Goal: Task Accomplishment & Management: Use online tool/utility

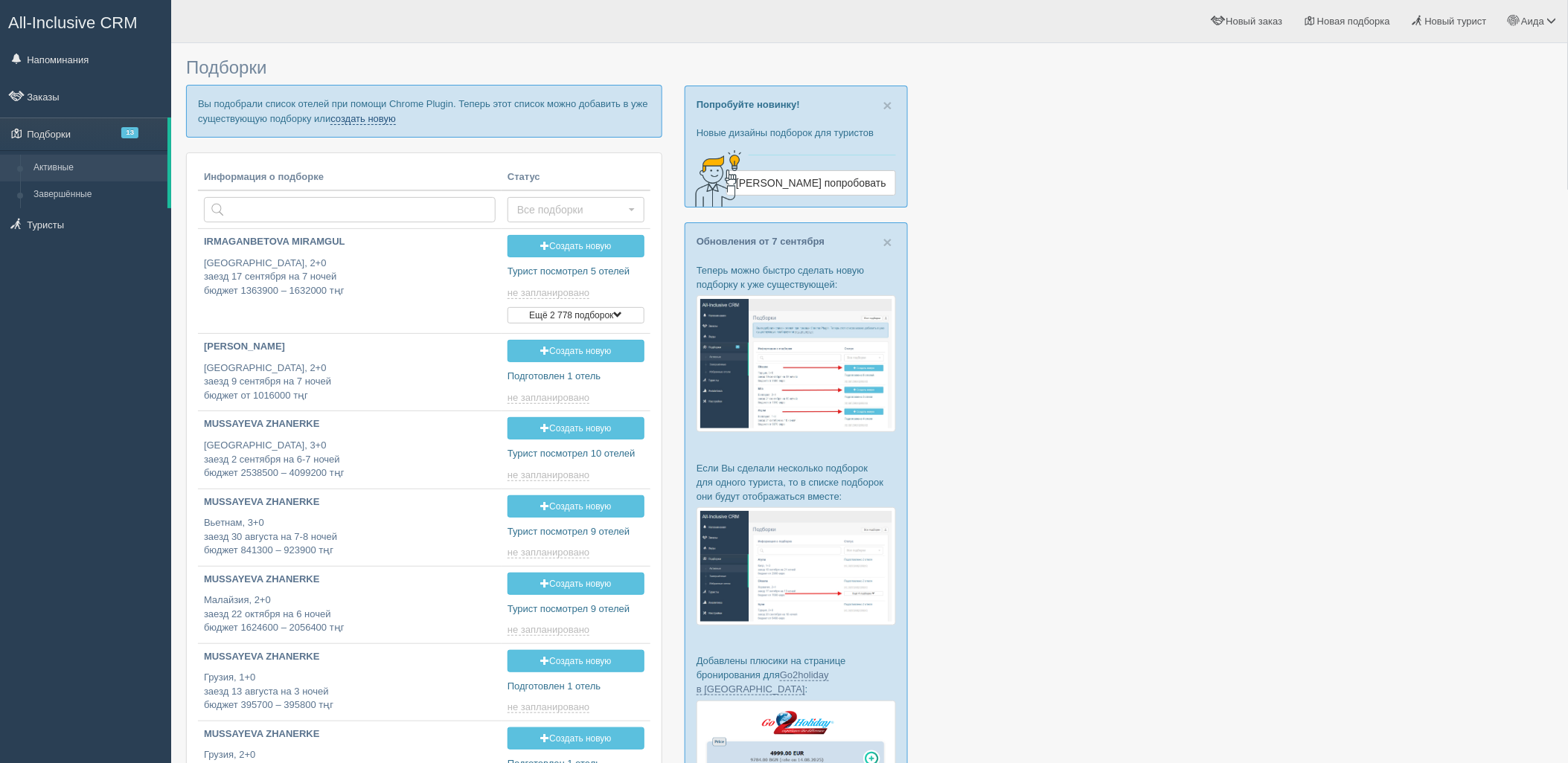
click at [392, 116] on link "создать новую" at bounding box center [363, 119] width 65 height 12
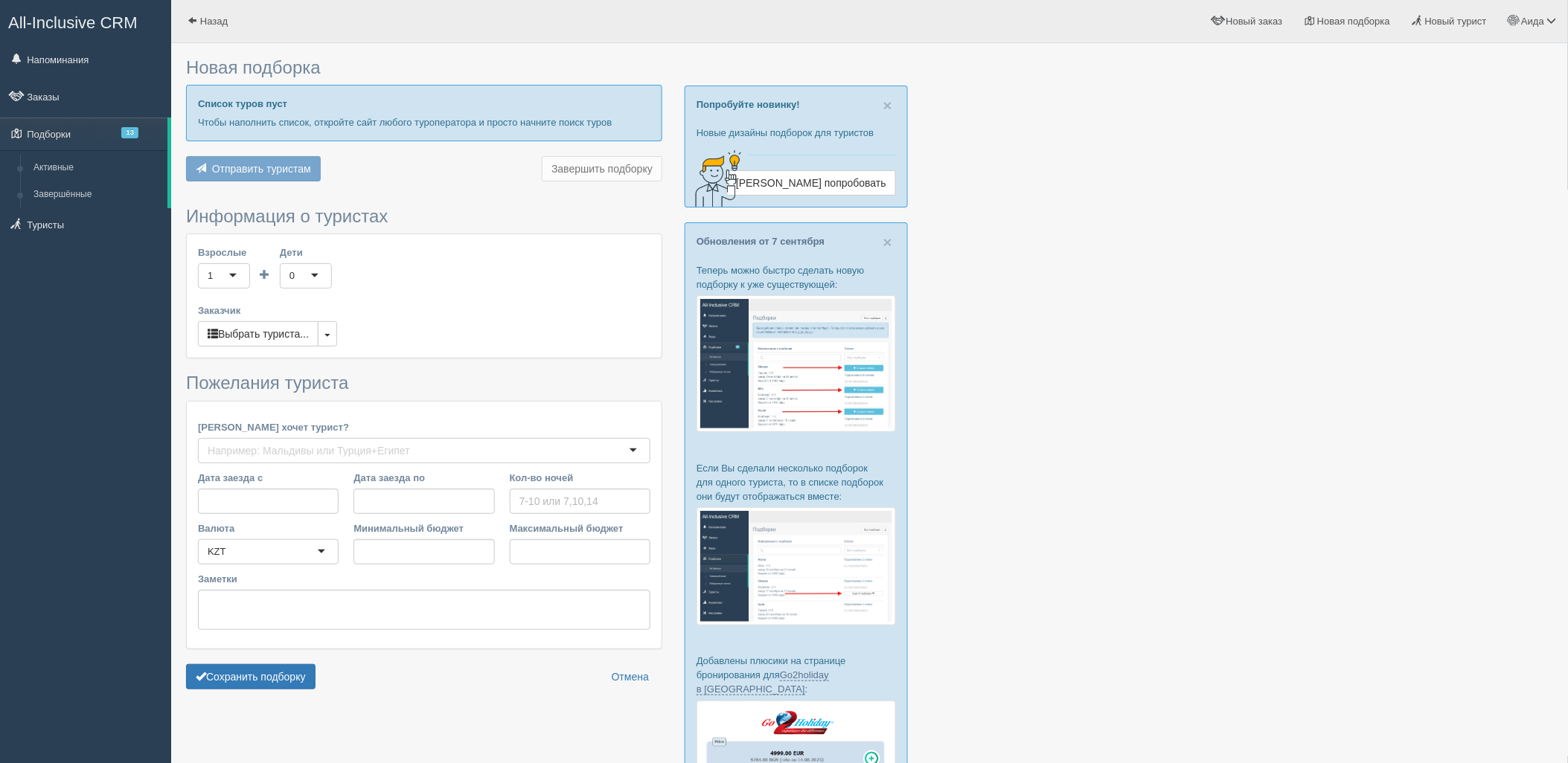
type input "7"
type input "1928100"
type input "3049000"
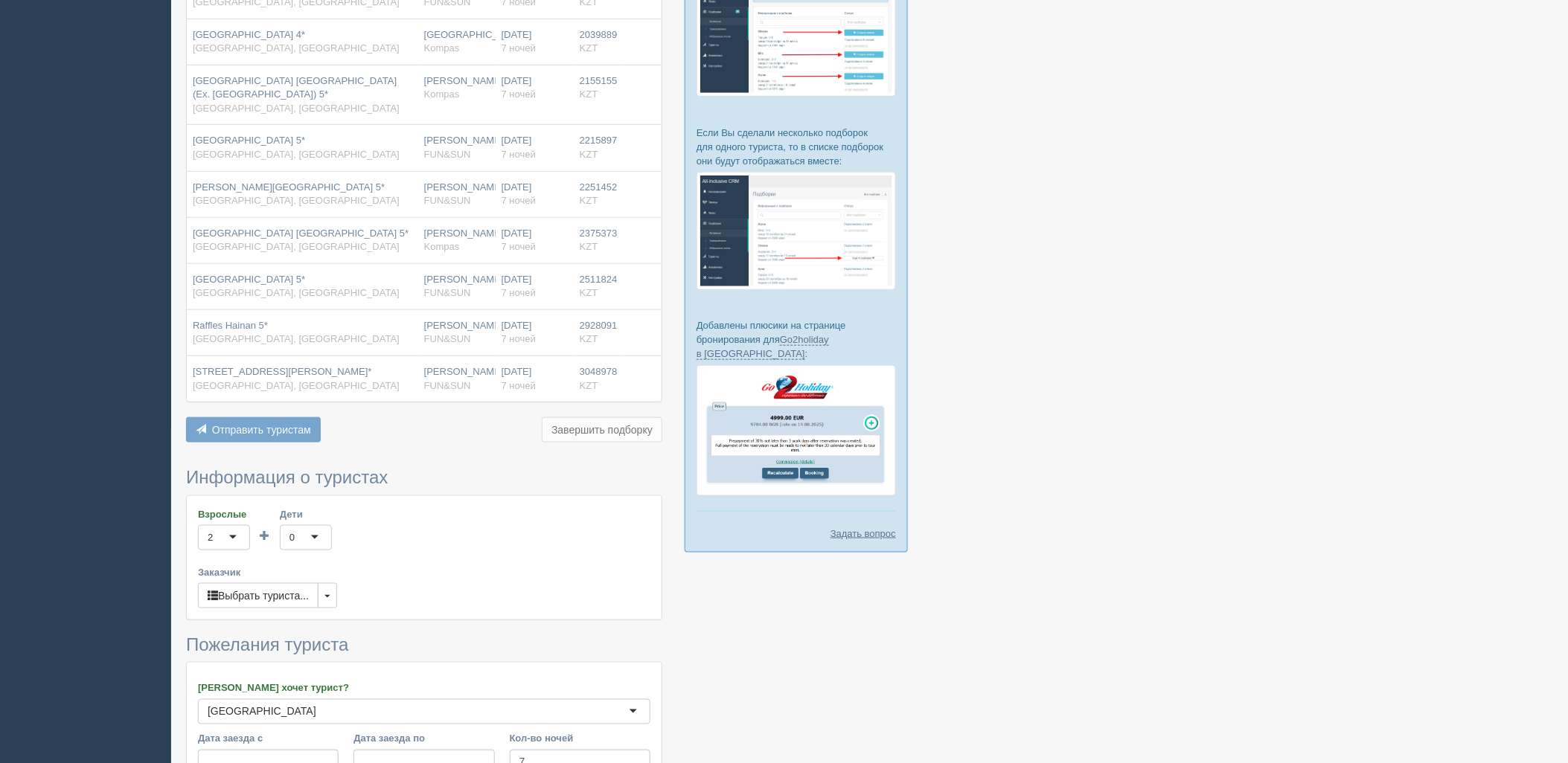
scroll to position [600, 0]
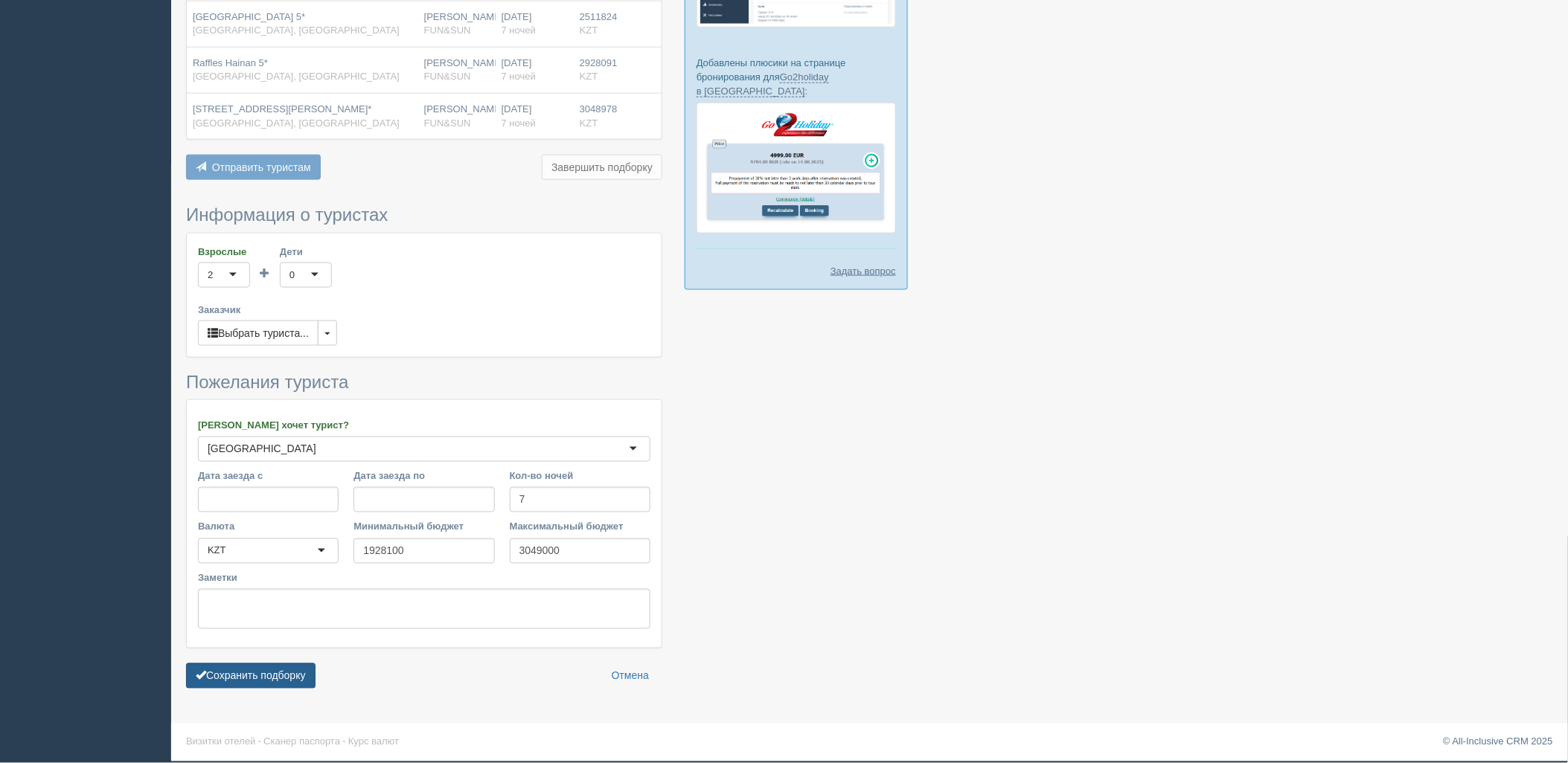
click at [274, 682] on button "Сохранить подборку" at bounding box center [250, 676] width 130 height 25
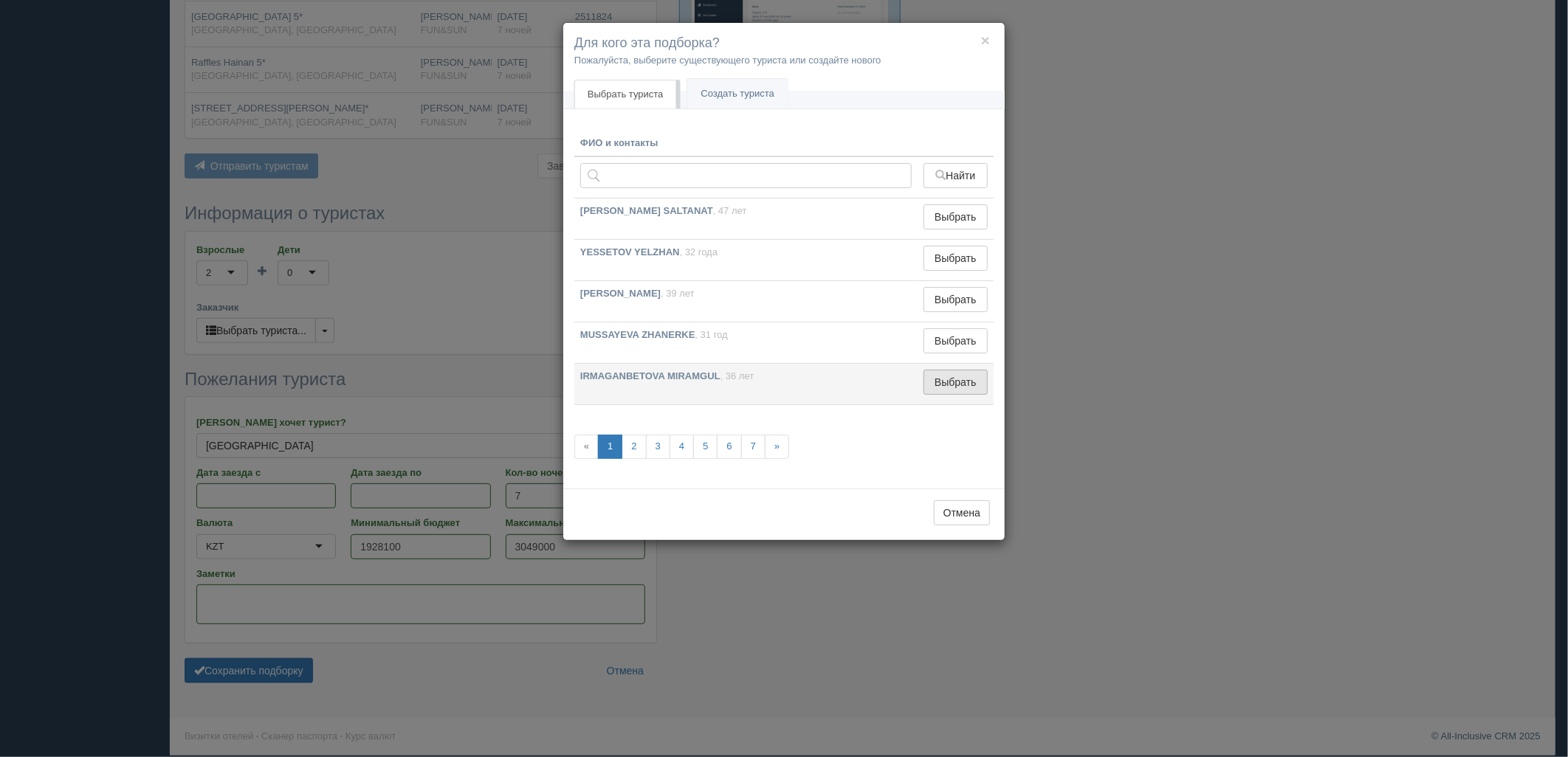
click at [941, 380] on button "Выбрать" at bounding box center [955, 382] width 64 height 25
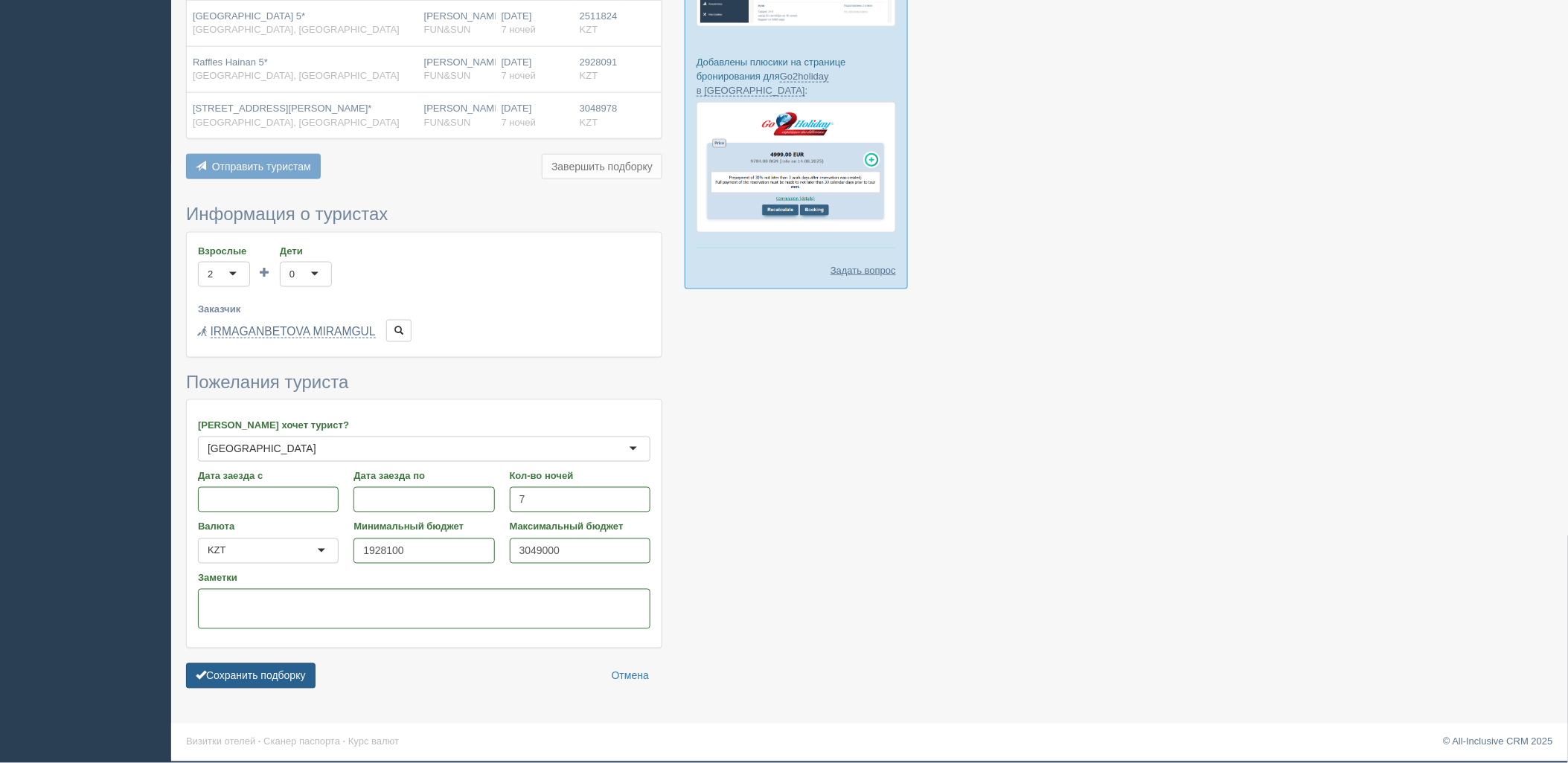
click at [243, 678] on button "Сохранить подборку" at bounding box center [250, 676] width 130 height 25
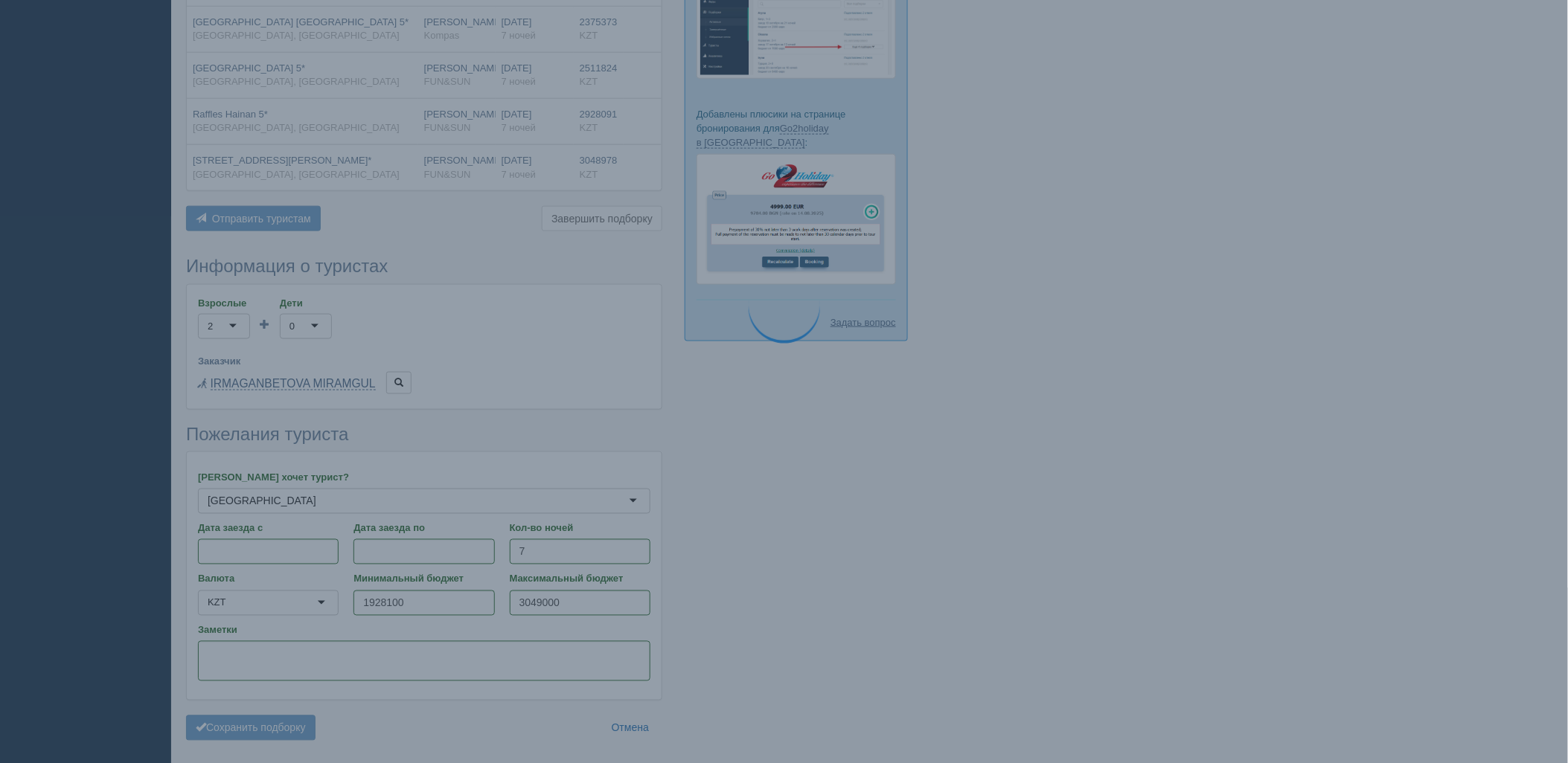
scroll to position [517, 0]
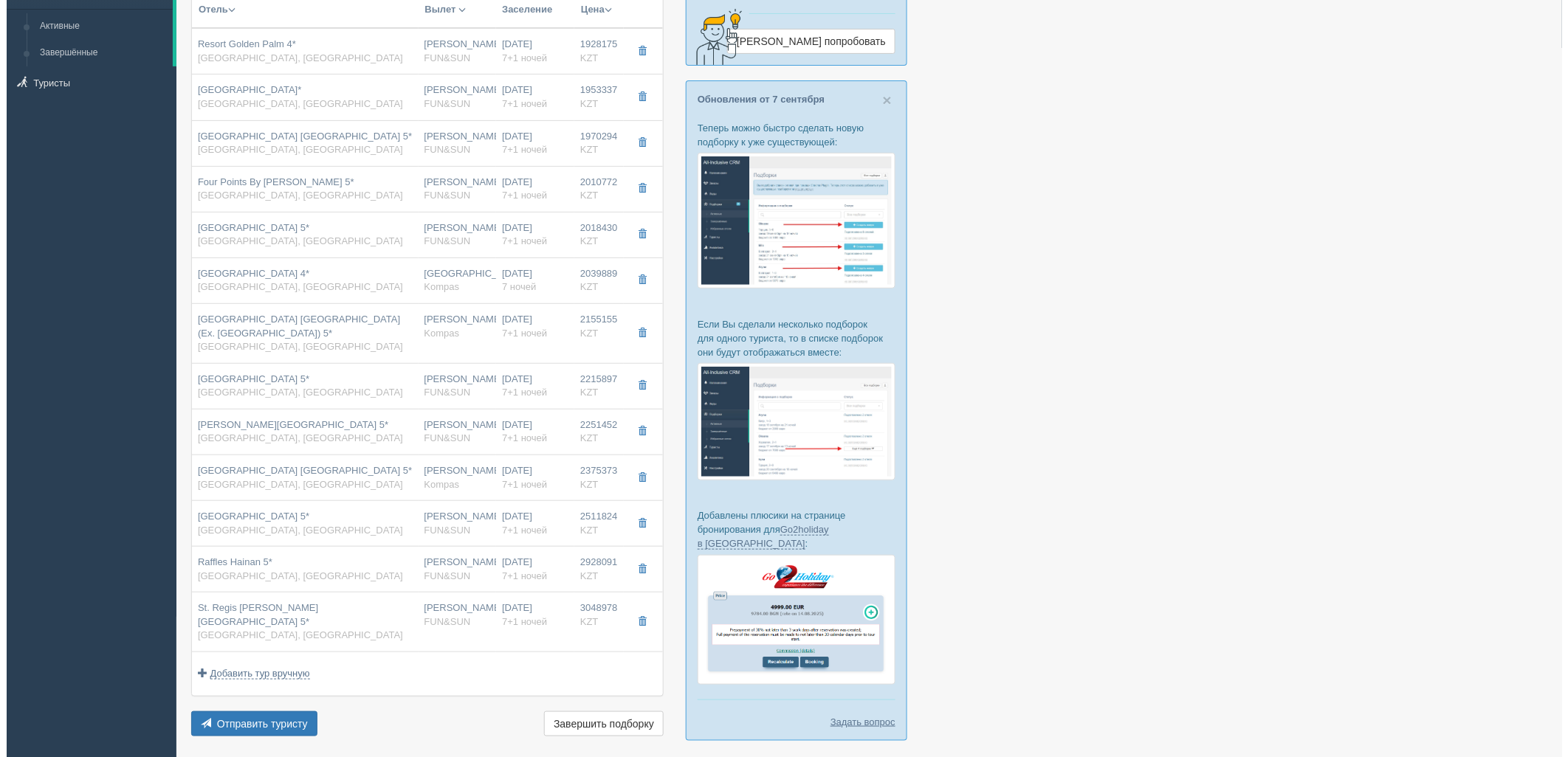
scroll to position [261, 0]
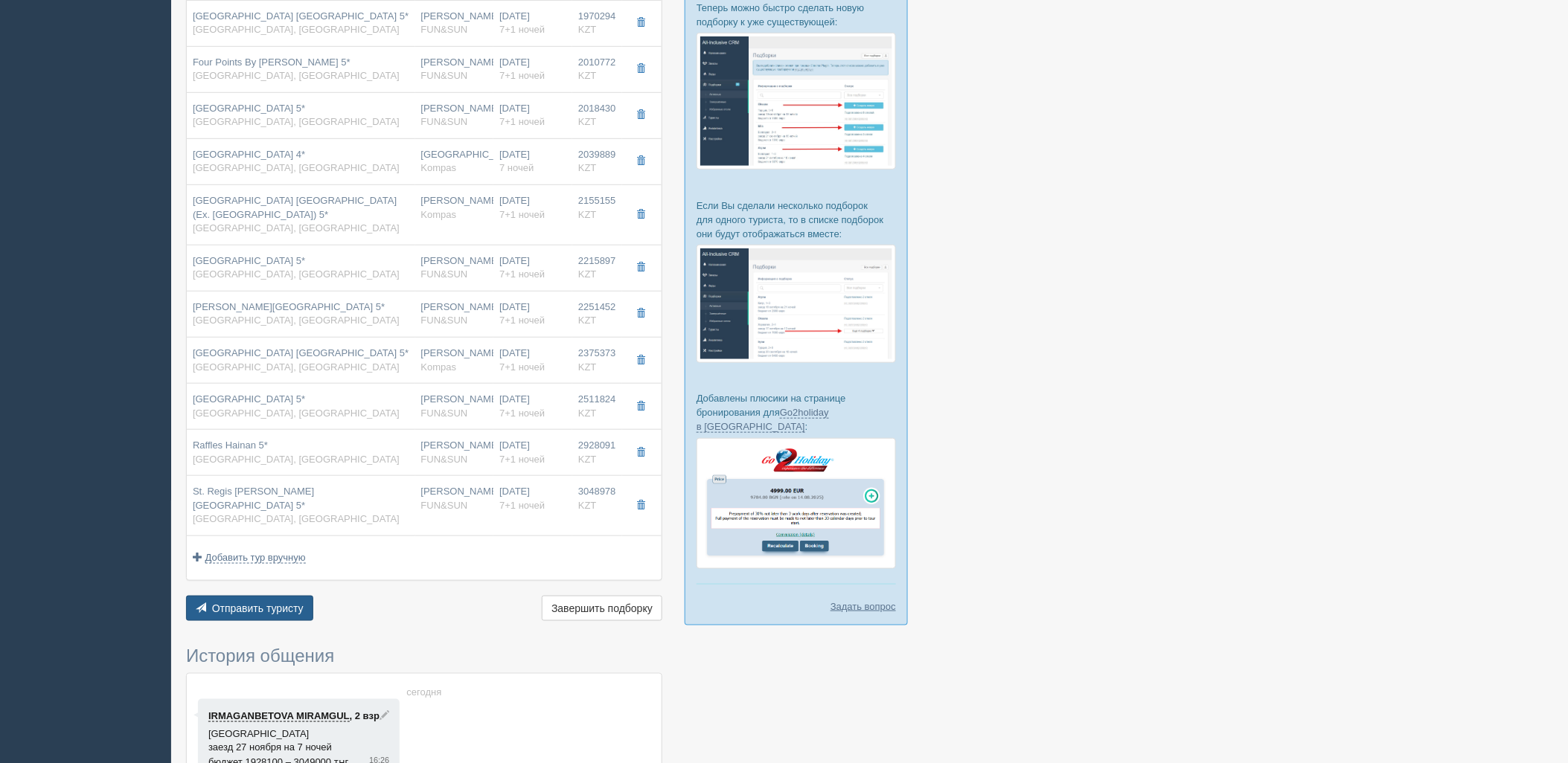
click at [283, 603] on span "Отправить туристу" at bounding box center [257, 608] width 92 height 12
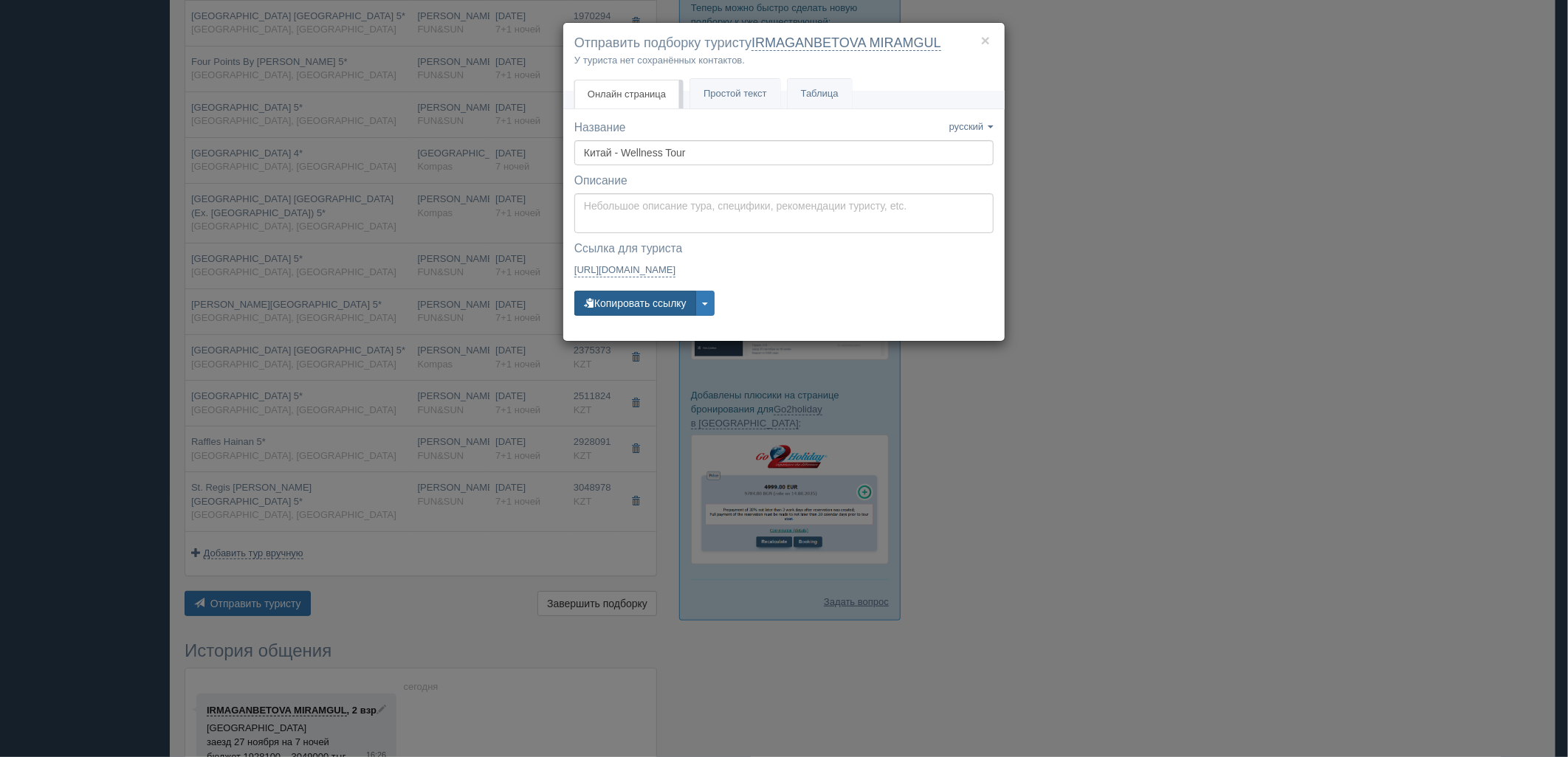
click at [672, 306] on button "Копировать ссылку" at bounding box center [635, 303] width 121 height 25
click at [625, 304] on button "Копировать ссылку" at bounding box center [635, 303] width 121 height 25
